Goal: Information Seeking & Learning: Learn about a topic

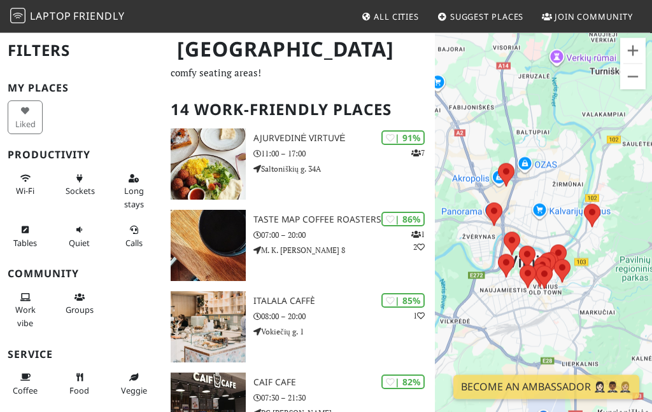
scroll to position [64, 0]
click at [74, 231] on icon at bounding box center [79, 231] width 10 height 8
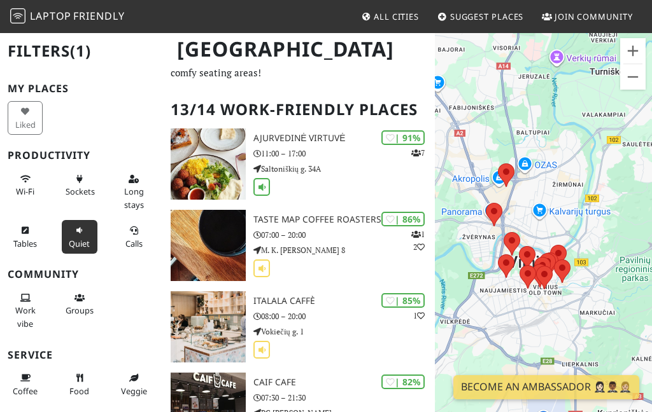
click at [266, 192] on span at bounding box center [261, 187] width 17 height 18
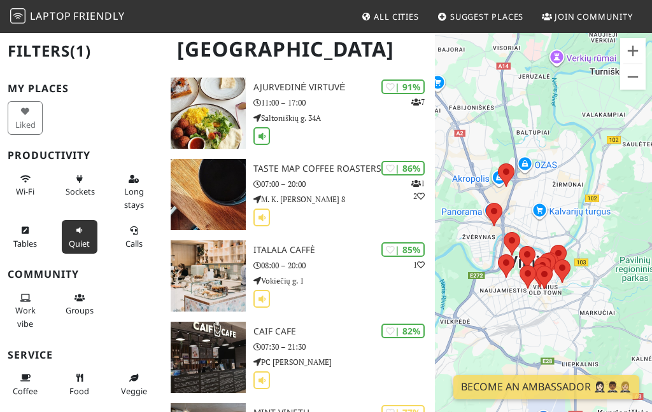
click at [267, 221] on icon at bounding box center [262, 218] width 12 height 10
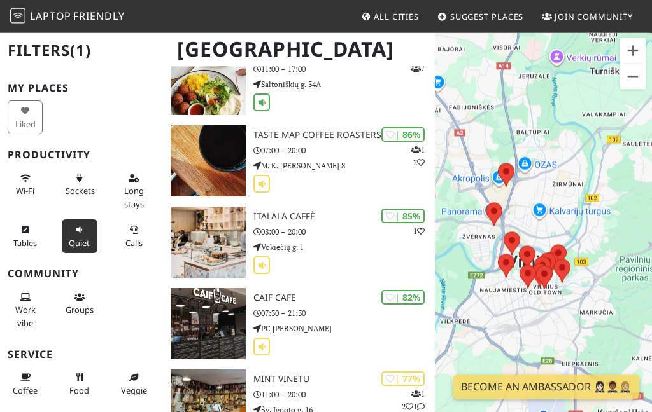
click at [133, 234] on button "Calls" at bounding box center [133, 237] width 35 height 34
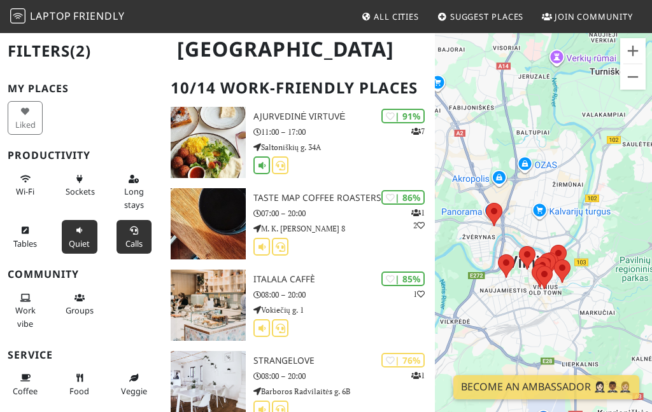
scroll to position [83, 0]
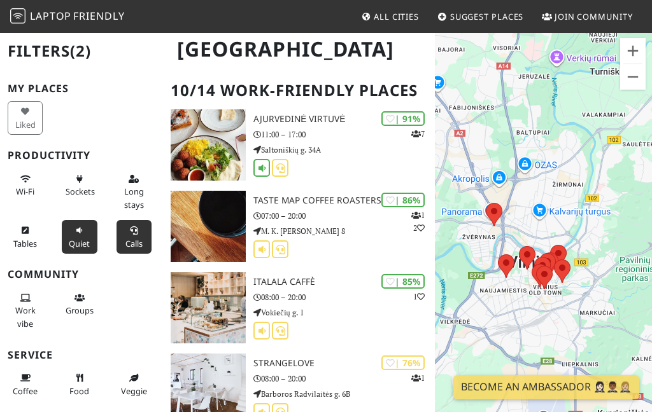
click at [409, 200] on div "| 86%" at bounding box center [402, 200] width 43 height 15
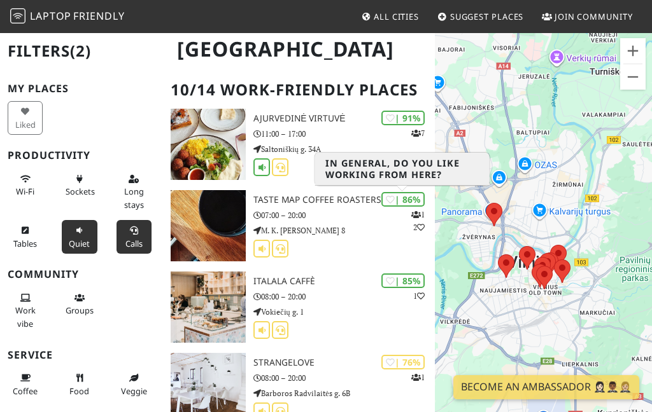
scroll to position [78, 0]
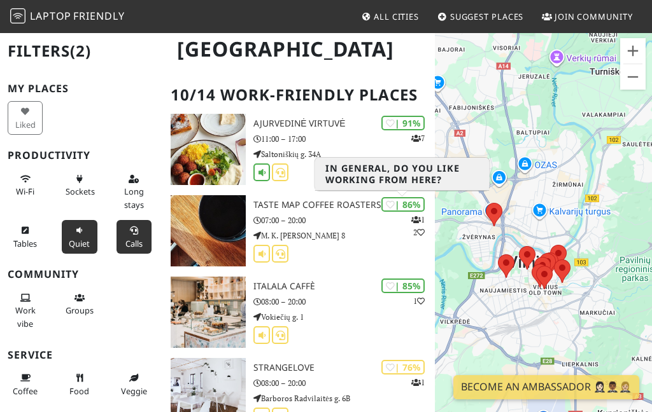
click at [365, 248] on div at bounding box center [343, 255] width 181 height 20
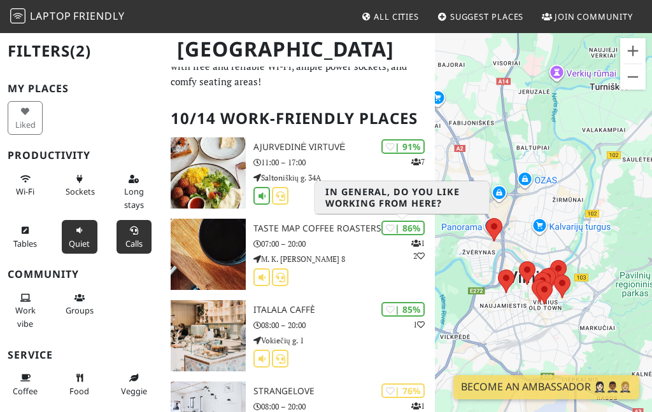
scroll to position [0, 0]
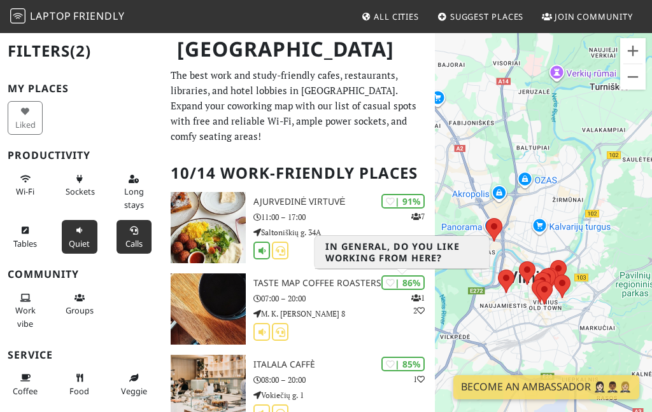
click at [353, 312] on p "M. K. Čiurlionio g. 8" at bounding box center [343, 314] width 181 height 12
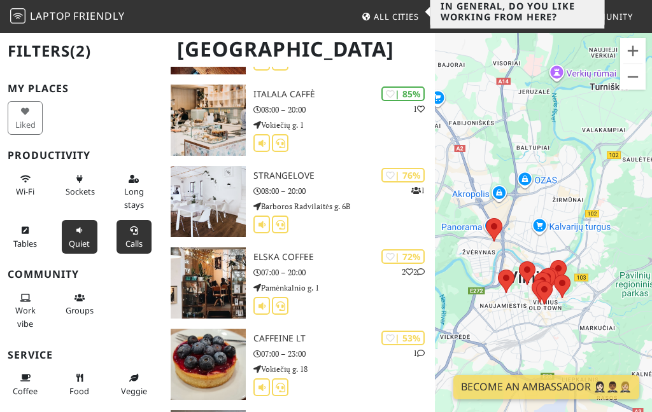
scroll to position [276, 0]
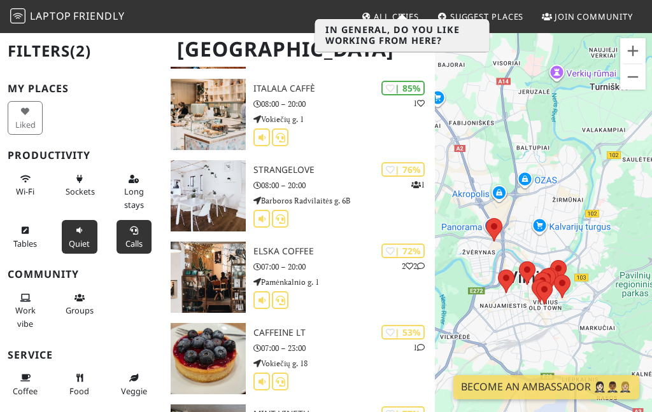
click at [335, 266] on p "07:00 – 20:00" at bounding box center [343, 267] width 181 height 12
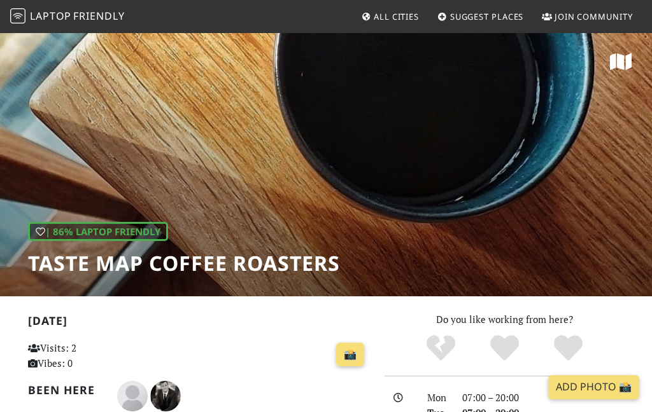
click at [623, 58] on icon at bounding box center [621, 61] width 22 height 19
click at [620, 65] on icon at bounding box center [621, 61] width 22 height 19
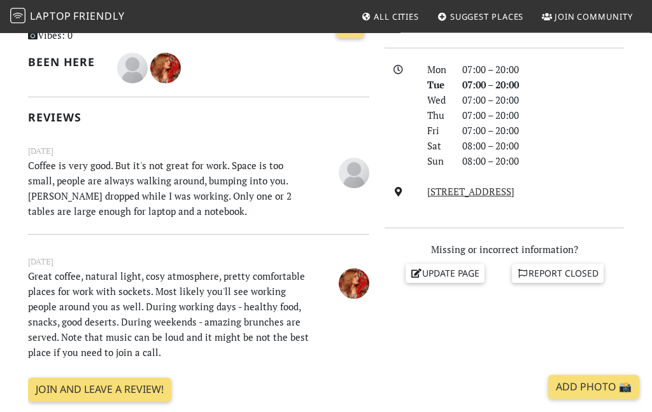
scroll to position [329, 0]
